Goal: Task Accomplishment & Management: Use online tool/utility

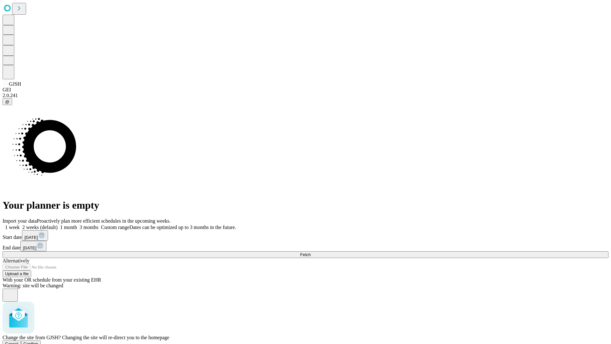
click at [38, 341] on span "Confirm" at bounding box center [31, 343] width 15 height 5
click at [58, 224] on label "2 weeks (default)" at bounding box center [39, 226] width 38 height 5
click at [310, 252] on span "Fetch" at bounding box center [305, 254] width 10 height 5
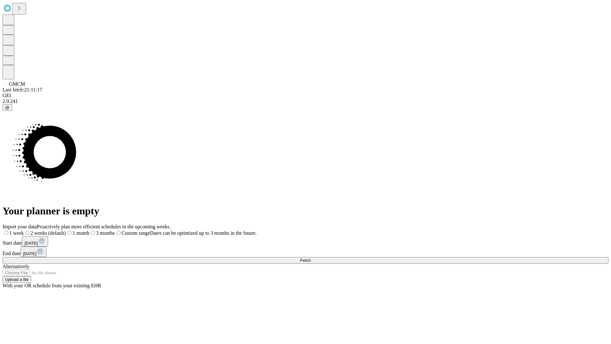
click at [66, 230] on label "2 weeks (default)" at bounding box center [45, 232] width 42 height 5
click at [310, 258] on span "Fetch" at bounding box center [305, 260] width 10 height 5
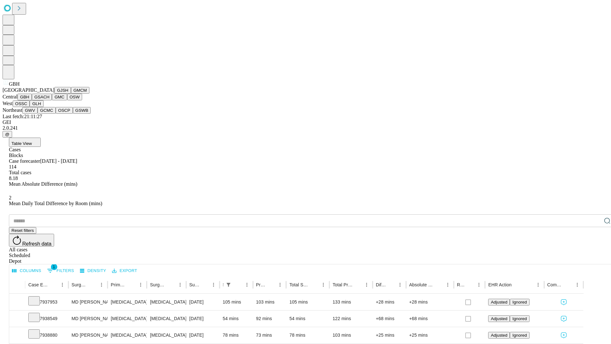
click at [49, 100] on button "GSACH" at bounding box center [42, 97] width 20 height 7
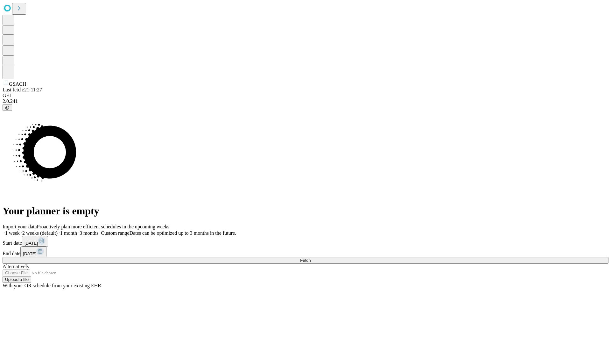
click at [310, 258] on span "Fetch" at bounding box center [305, 260] width 10 height 5
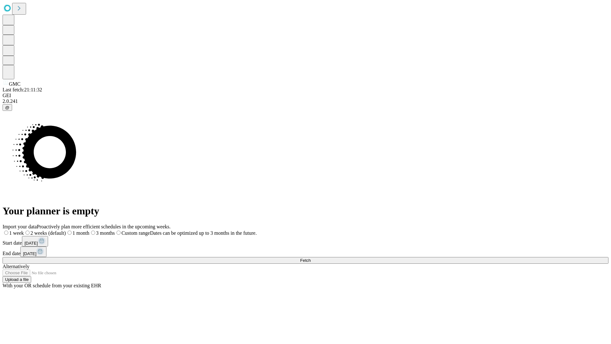
click at [66, 230] on label "2 weeks (default)" at bounding box center [45, 232] width 42 height 5
click at [310, 258] on span "Fetch" at bounding box center [305, 260] width 10 height 5
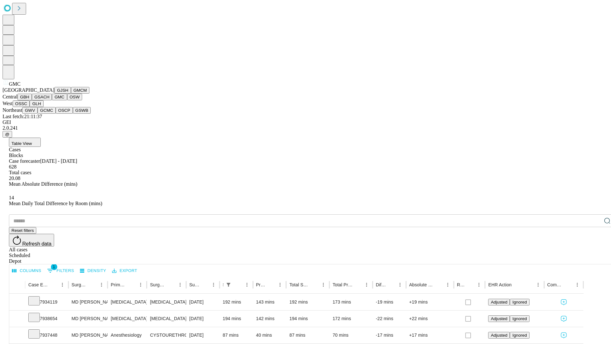
click at [67, 100] on button "OSW" at bounding box center [74, 97] width 15 height 7
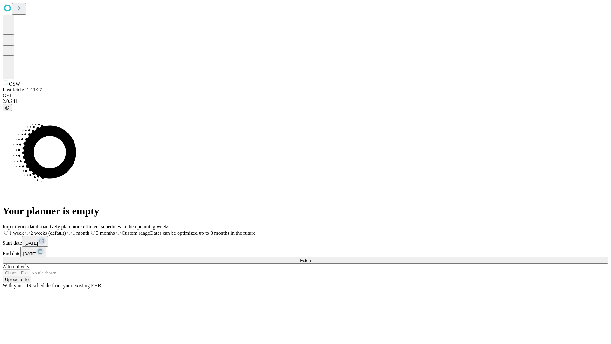
click at [310, 258] on span "Fetch" at bounding box center [305, 260] width 10 height 5
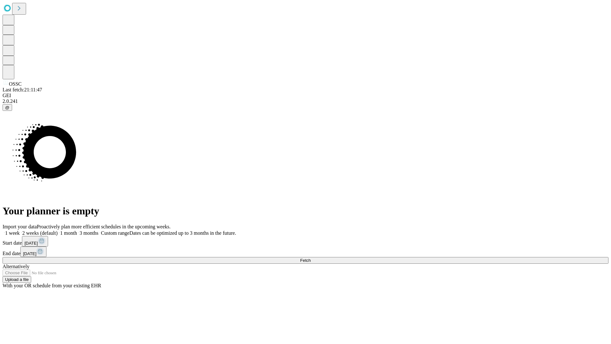
click at [58, 230] on label "2 weeks (default)" at bounding box center [39, 232] width 38 height 5
click at [310, 258] on span "Fetch" at bounding box center [305, 260] width 10 height 5
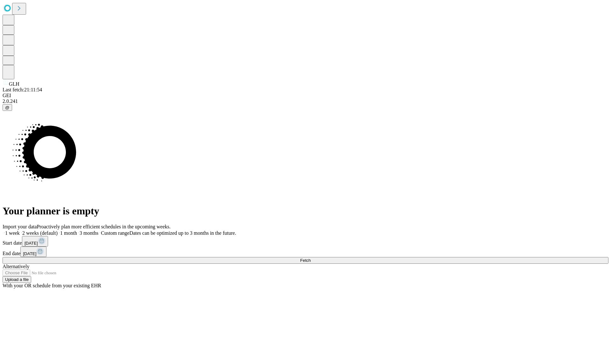
click at [58, 230] on label "2 weeks (default)" at bounding box center [39, 232] width 38 height 5
click at [310, 258] on span "Fetch" at bounding box center [305, 260] width 10 height 5
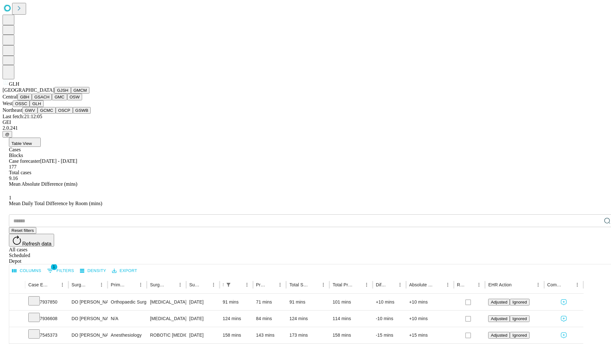
click at [38, 114] on button "GWV" at bounding box center [29, 110] width 15 height 7
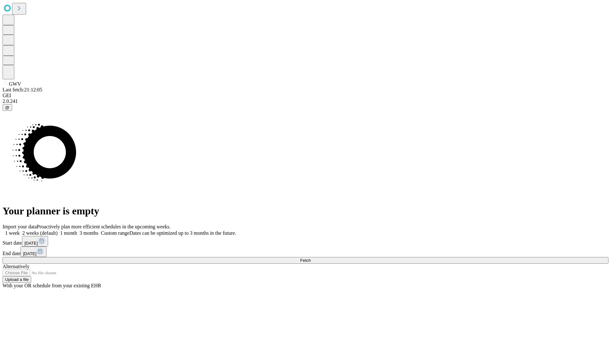
click at [310, 258] on span "Fetch" at bounding box center [305, 260] width 10 height 5
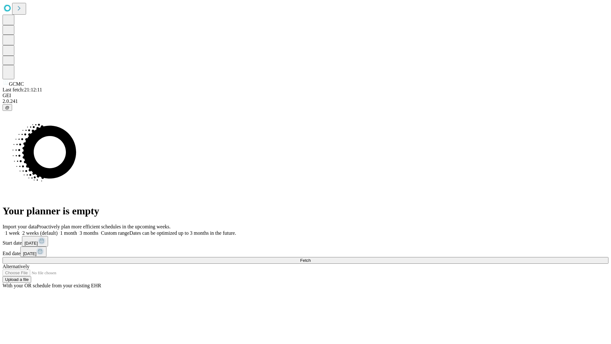
click at [58, 230] on label "2 weeks (default)" at bounding box center [39, 232] width 38 height 5
click at [310, 258] on span "Fetch" at bounding box center [305, 260] width 10 height 5
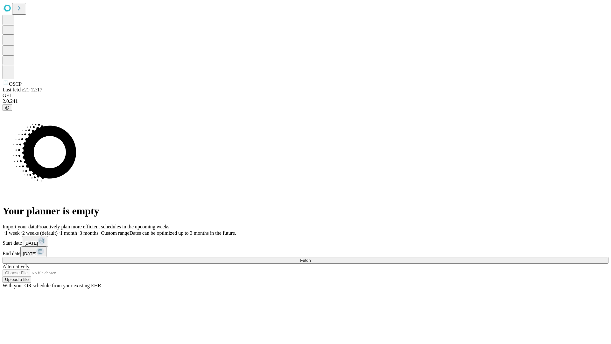
click at [310, 258] on span "Fetch" at bounding box center [305, 260] width 10 height 5
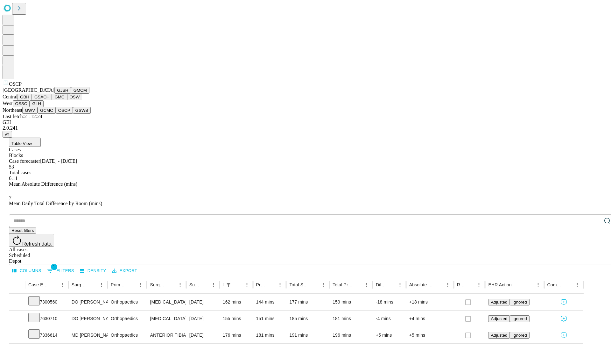
click at [73, 114] on button "GSWB" at bounding box center [82, 110] width 18 height 7
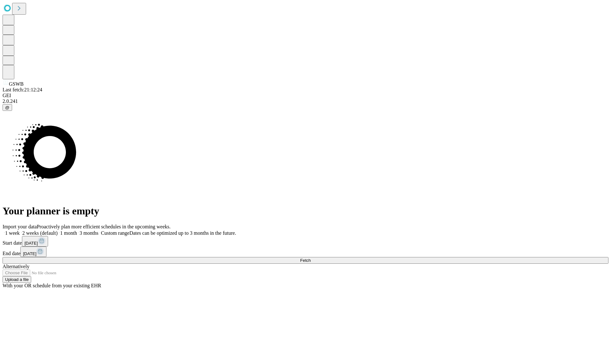
click at [58, 230] on label "2 weeks (default)" at bounding box center [39, 232] width 38 height 5
click at [310, 258] on span "Fetch" at bounding box center [305, 260] width 10 height 5
